Goal: Transaction & Acquisition: Download file/media

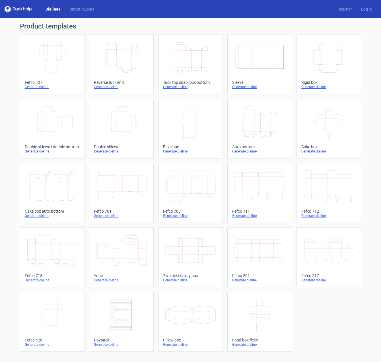
click at [180, 87] on div "Generate dieline" at bounding box center [190, 87] width 55 height 5
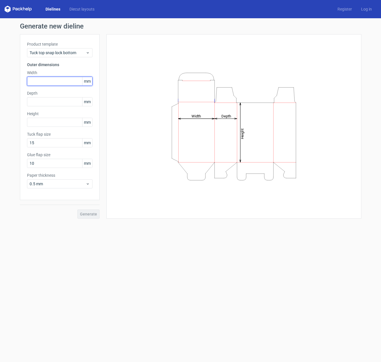
drag, startPoint x: 40, startPoint y: 79, endPoint x: 45, endPoint y: 78, distance: 4.4
click at [40, 79] on input "text" at bounding box center [60, 81] width 66 height 9
type input "110"
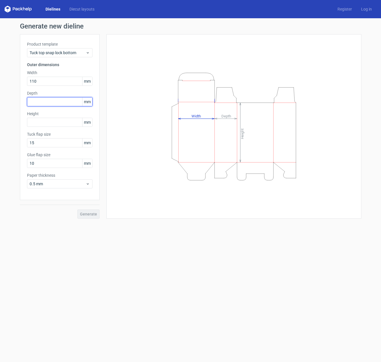
click at [39, 101] on input "text" at bounding box center [60, 101] width 66 height 9
type input "90"
click at [36, 122] on input "text" at bounding box center [60, 122] width 66 height 9
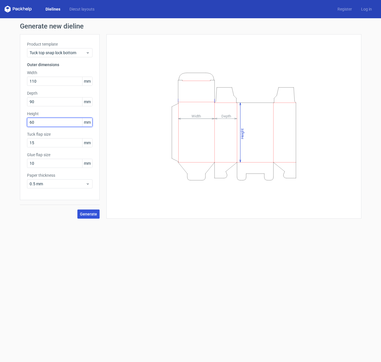
type input "60"
click at [91, 212] on span "Generate" at bounding box center [88, 214] width 17 height 4
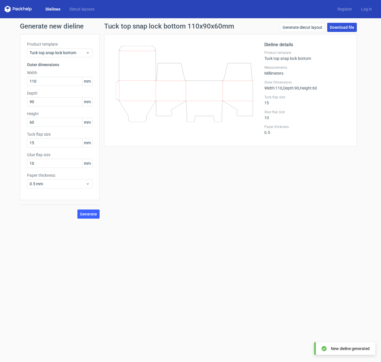
drag, startPoint x: 338, startPoint y: 25, endPoint x: 336, endPoint y: 28, distance: 3.7
click at [338, 25] on link "Download file" at bounding box center [343, 27] width 30 height 9
